Goal: Find specific page/section: Find specific page/section

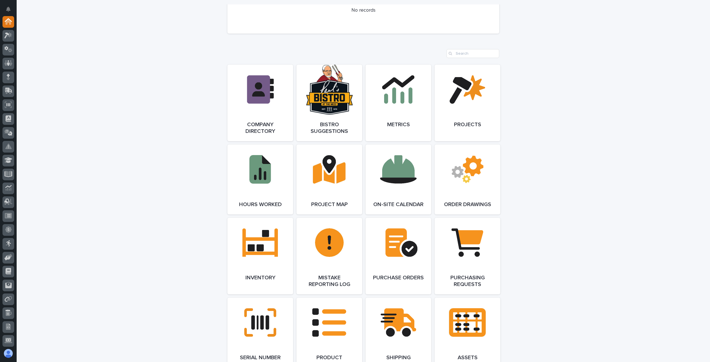
scroll to position [518, 0]
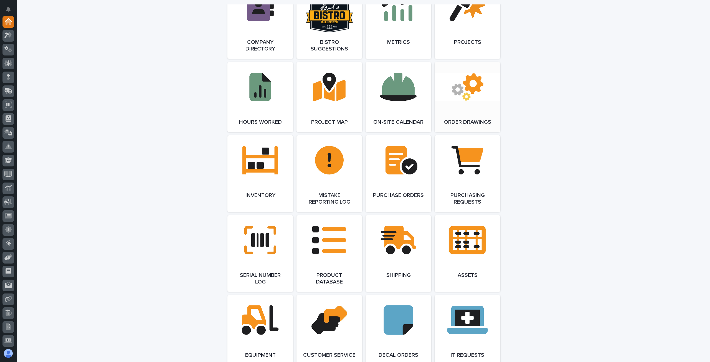
click at [455, 99] on link "Open Link" at bounding box center [468, 97] width 66 height 70
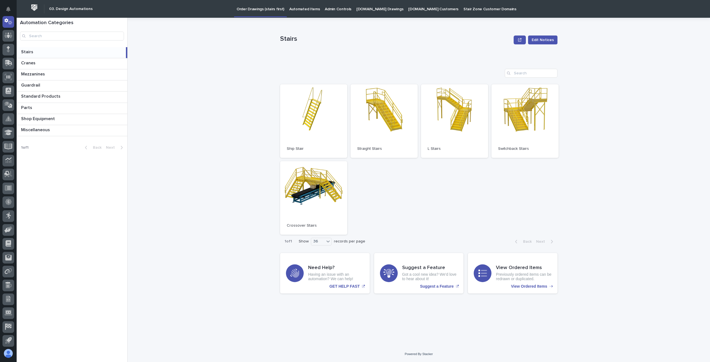
click at [300, 11] on p "Automated Items" at bounding box center [304, 6] width 31 height 12
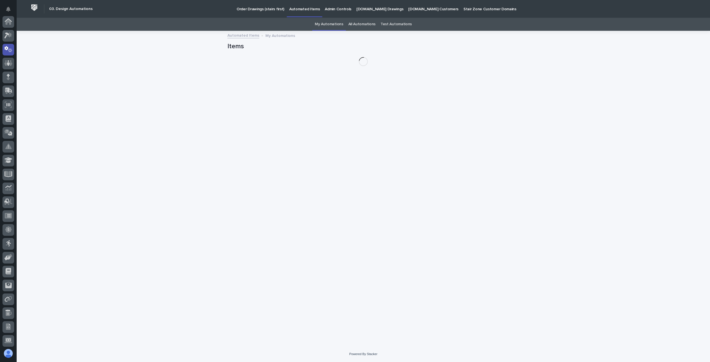
scroll to position [28, 0]
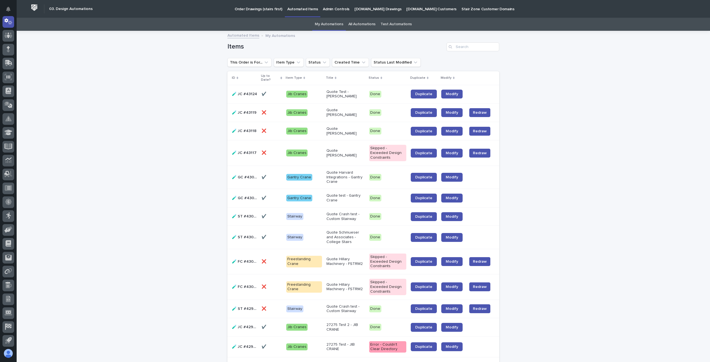
click at [332, 11] on p "Admin Controls" at bounding box center [336, 6] width 27 height 12
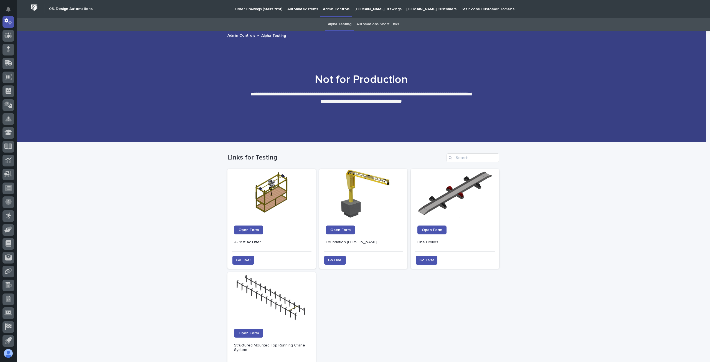
drag, startPoint x: 339, startPoint y: 26, endPoint x: 391, endPoint y: 29, distance: 52.0
click at [339, 26] on link "Alpha Testing" at bounding box center [340, 24] width 24 height 13
click at [380, 24] on link "Automations Short Links" at bounding box center [377, 24] width 43 height 13
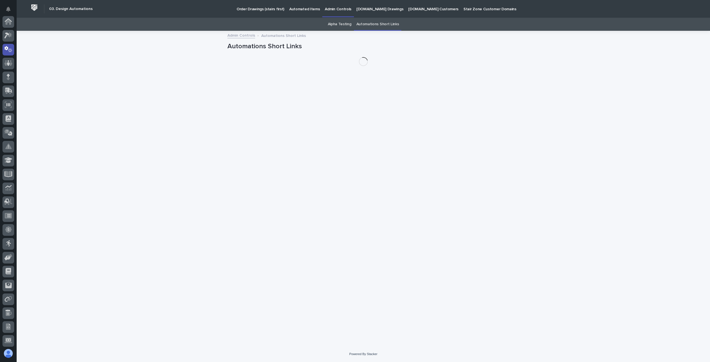
scroll to position [28, 0]
click at [341, 23] on link "Alpha Testing" at bounding box center [340, 24] width 24 height 13
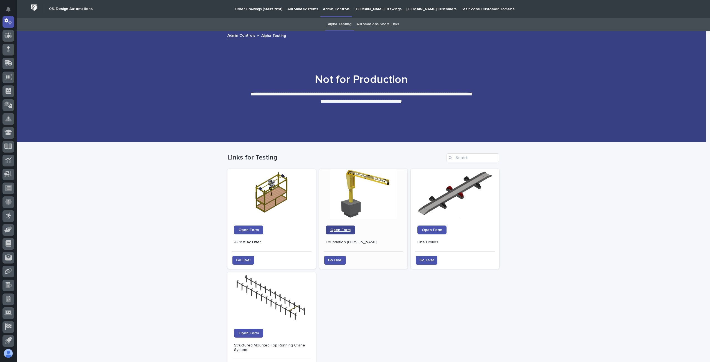
click at [342, 230] on span "Open Form" at bounding box center [340, 230] width 20 height 4
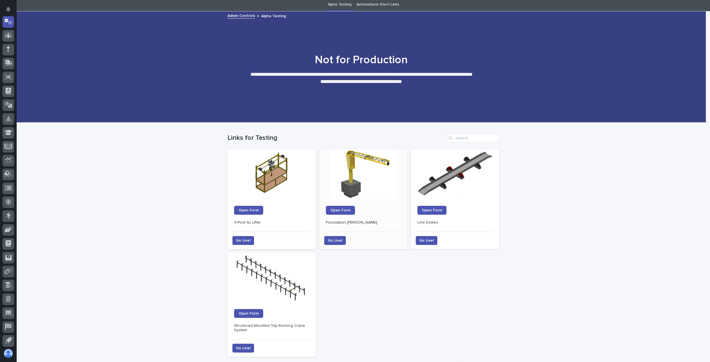
scroll to position [55, 0]
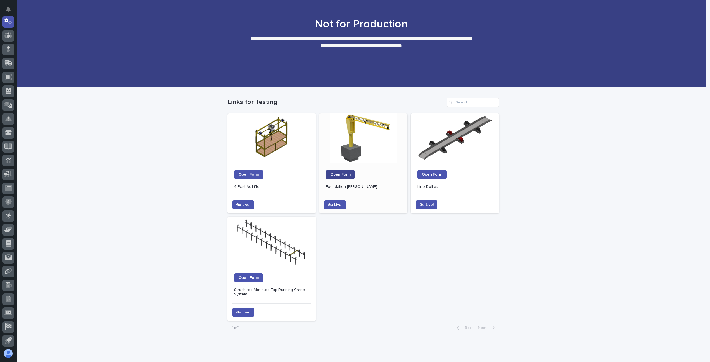
click at [341, 173] on span "Open Form" at bounding box center [340, 175] width 20 height 4
